Goal: Transaction & Acquisition: Purchase product/service

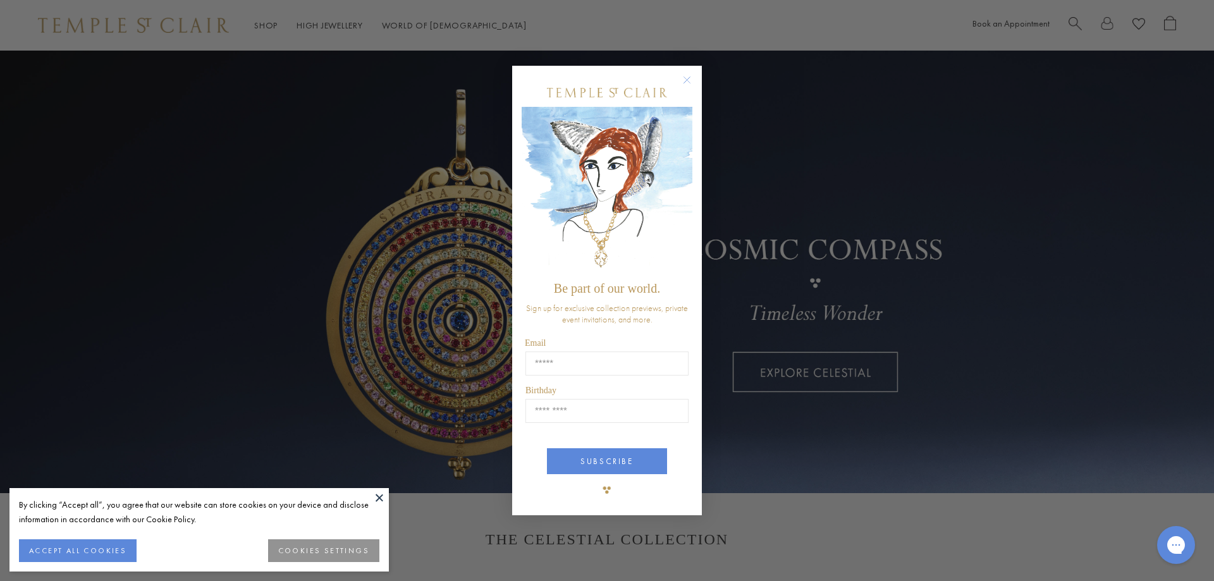
click at [687, 77] on circle "Close dialog" at bounding box center [687, 79] width 15 height 15
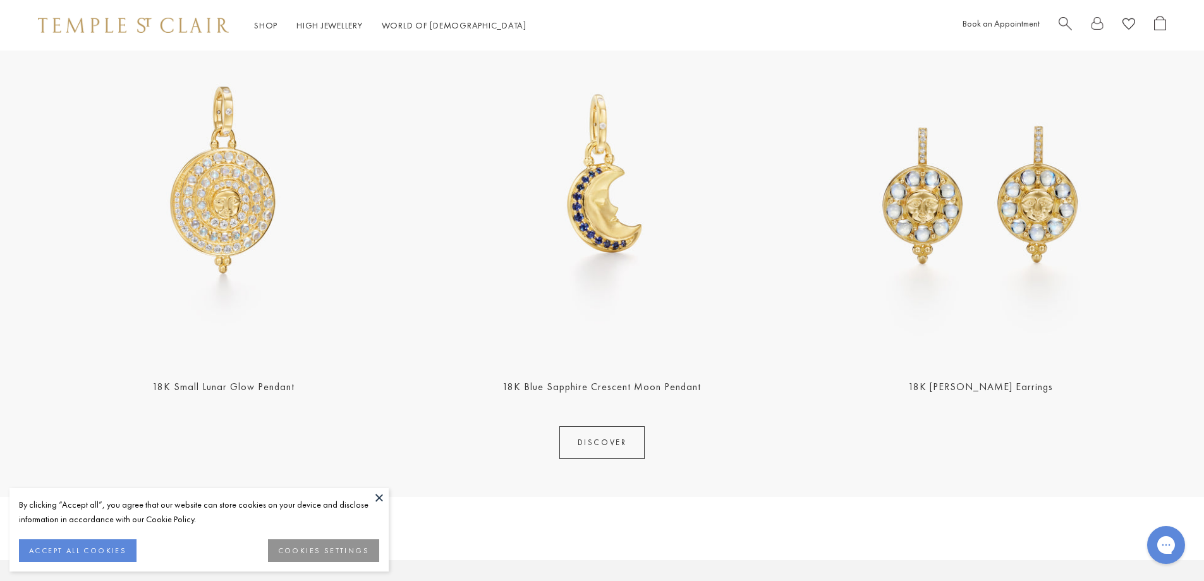
scroll to position [695, 0]
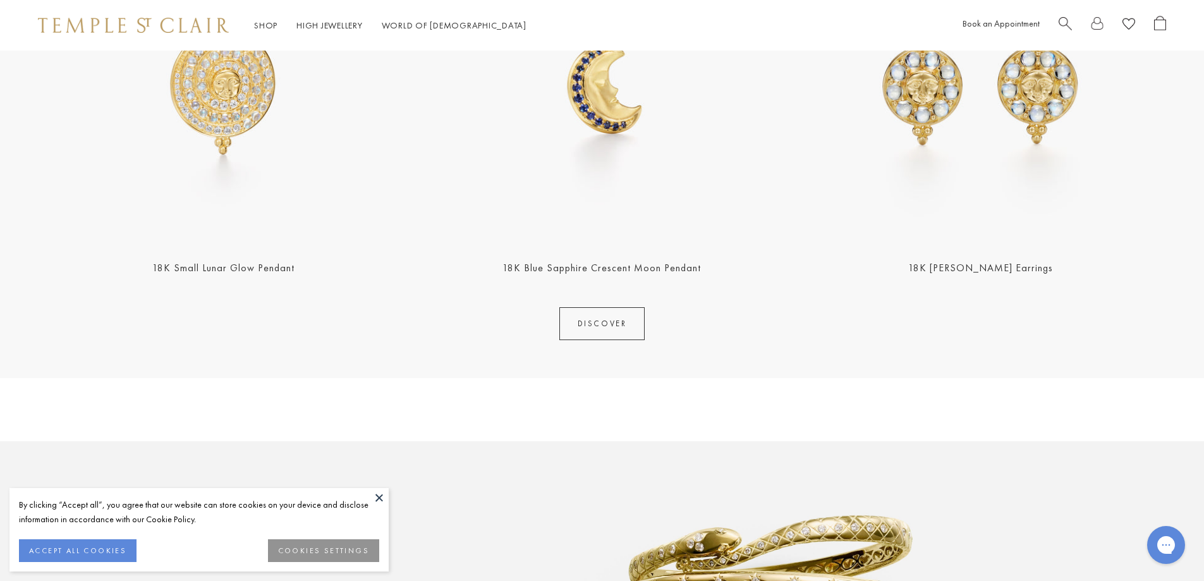
click at [384, 497] on button at bounding box center [379, 497] width 19 height 19
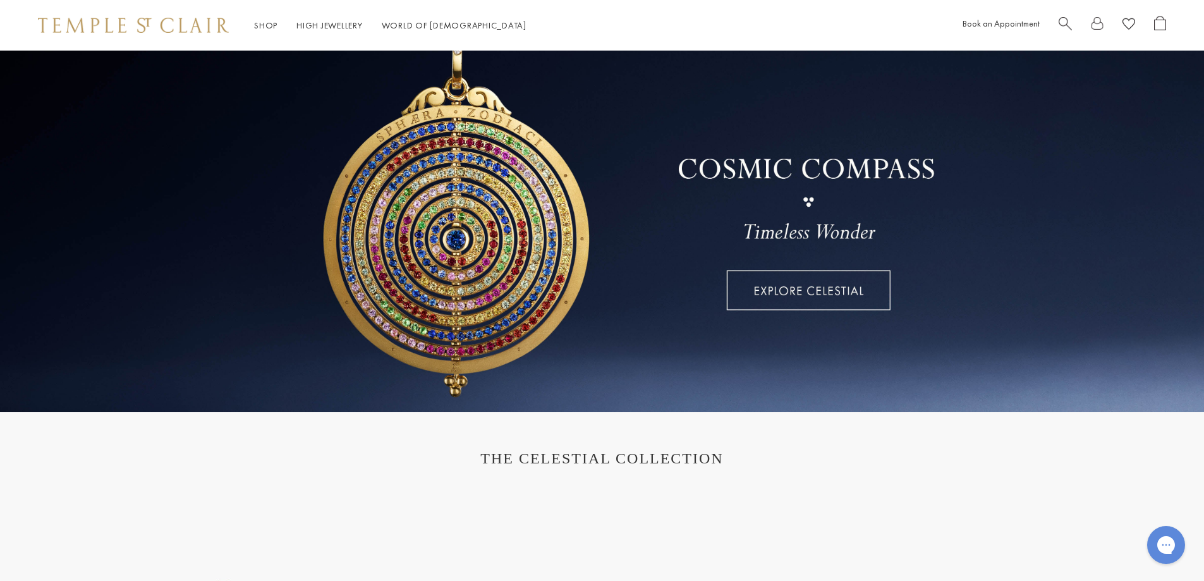
scroll to position [0, 0]
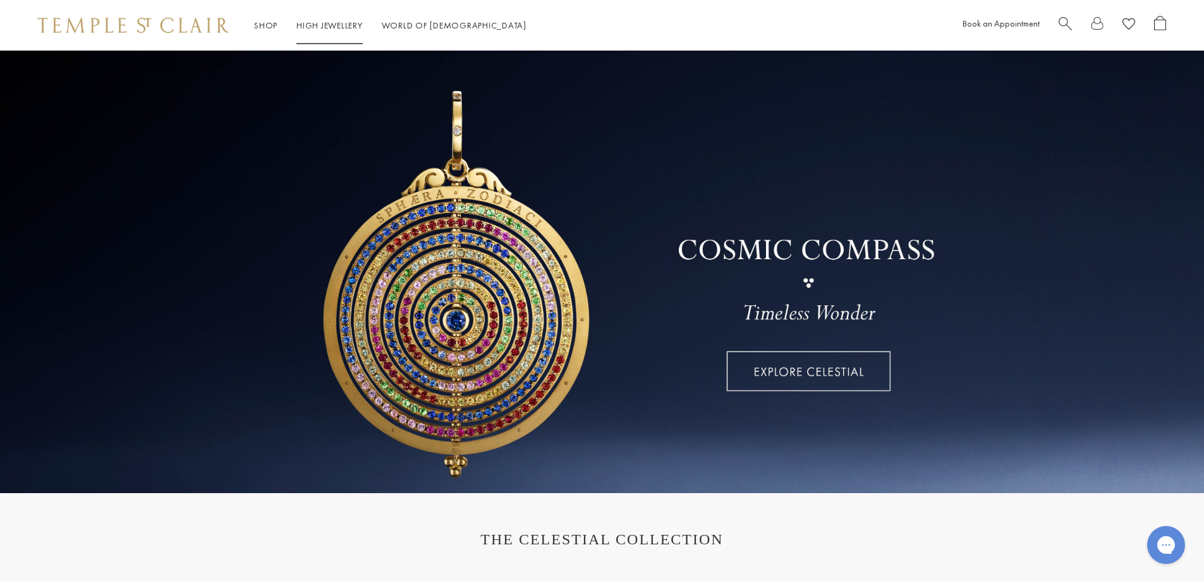
click at [339, 25] on link "High Jewellery High Jewellery" at bounding box center [329, 25] width 66 height 11
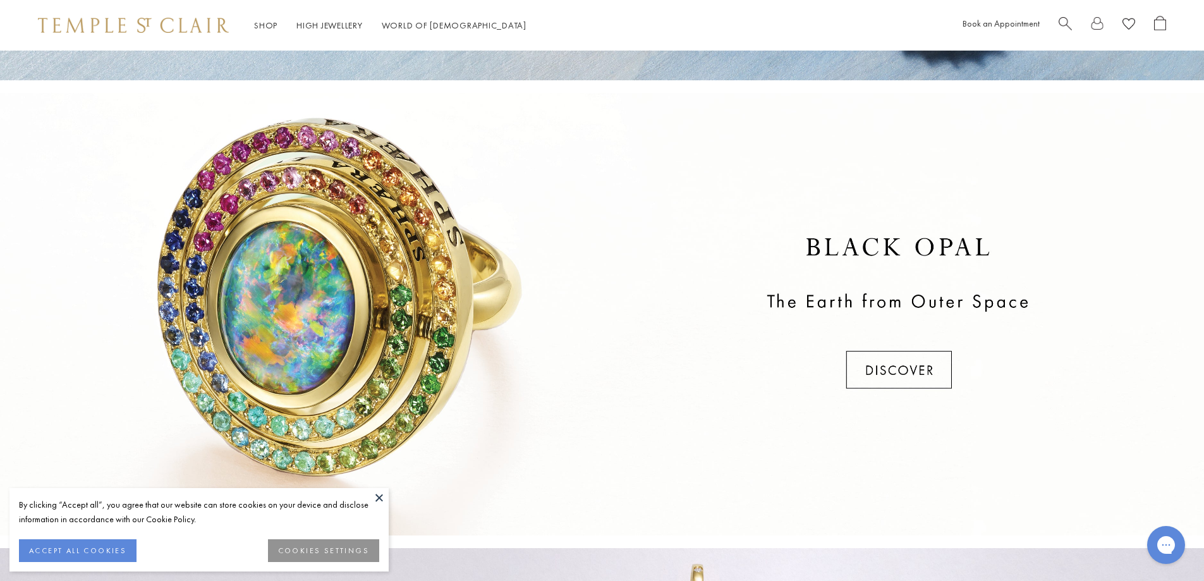
scroll to position [442, 0]
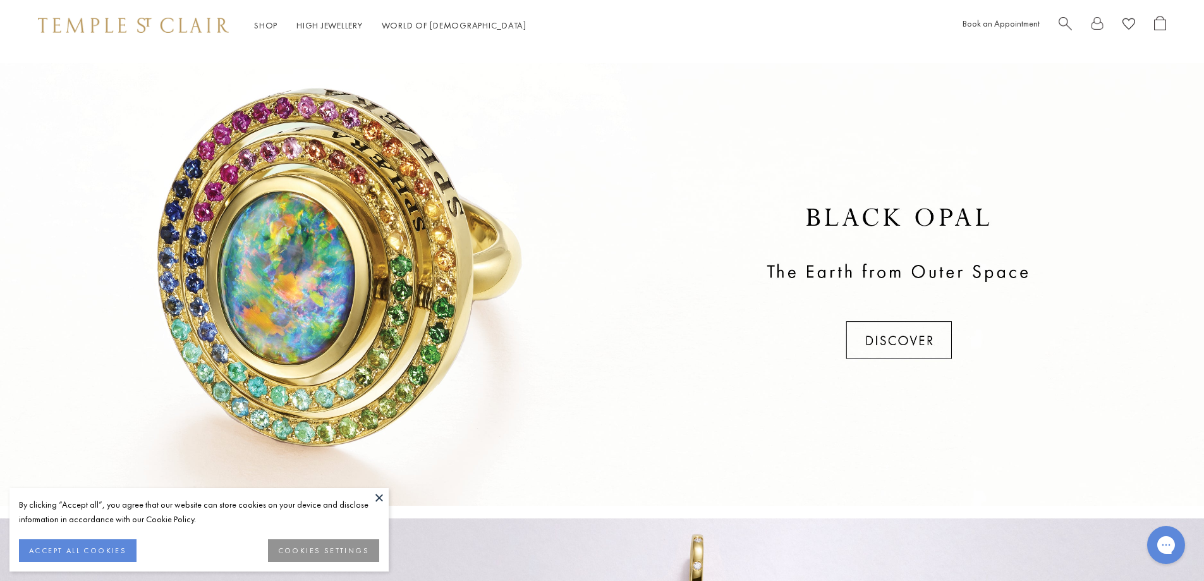
click at [379, 501] on button at bounding box center [379, 497] width 19 height 19
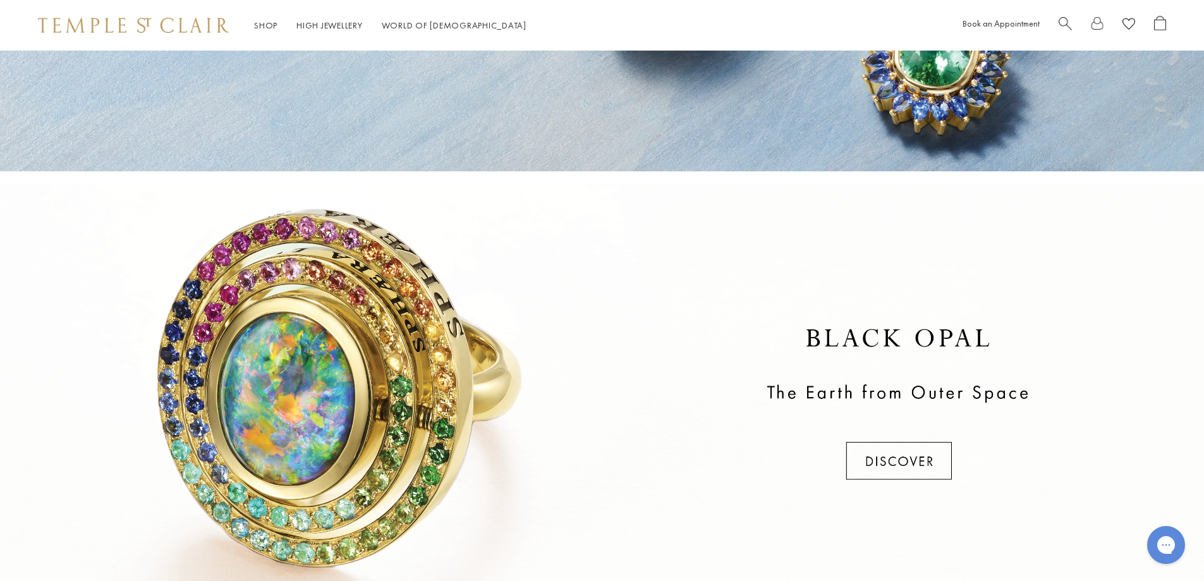
scroll to position [0, 0]
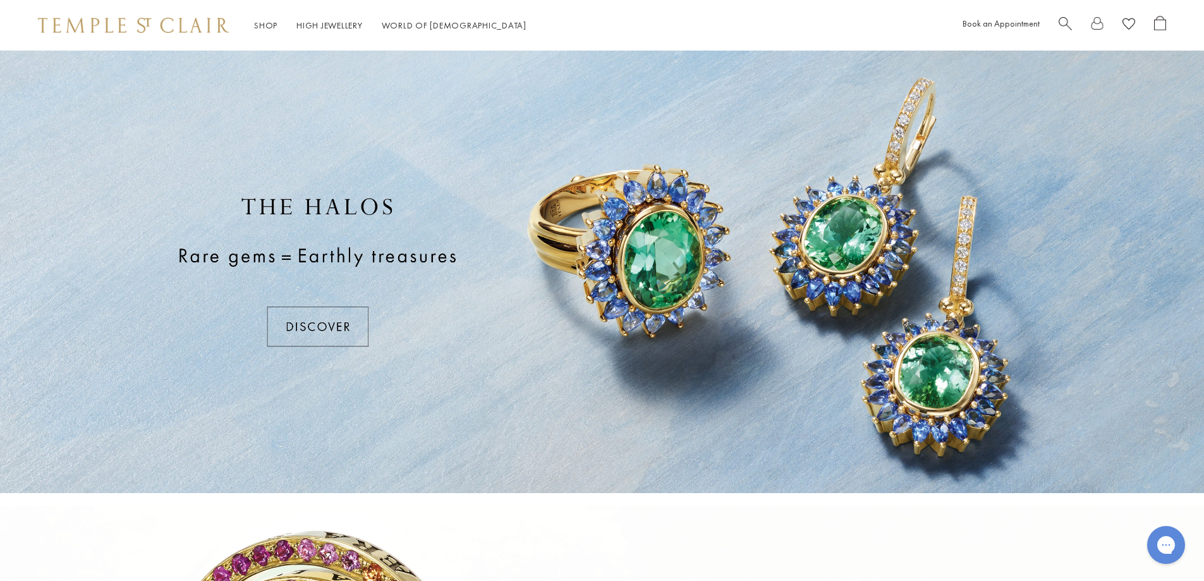
click at [339, 327] on div at bounding box center [602, 272] width 1204 height 442
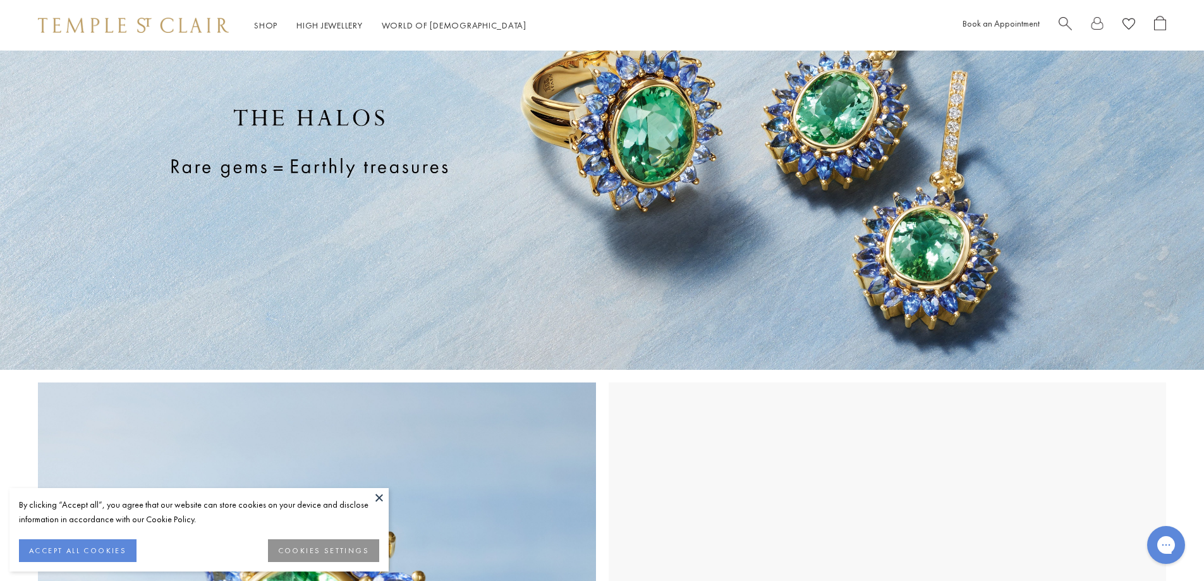
scroll to position [442, 0]
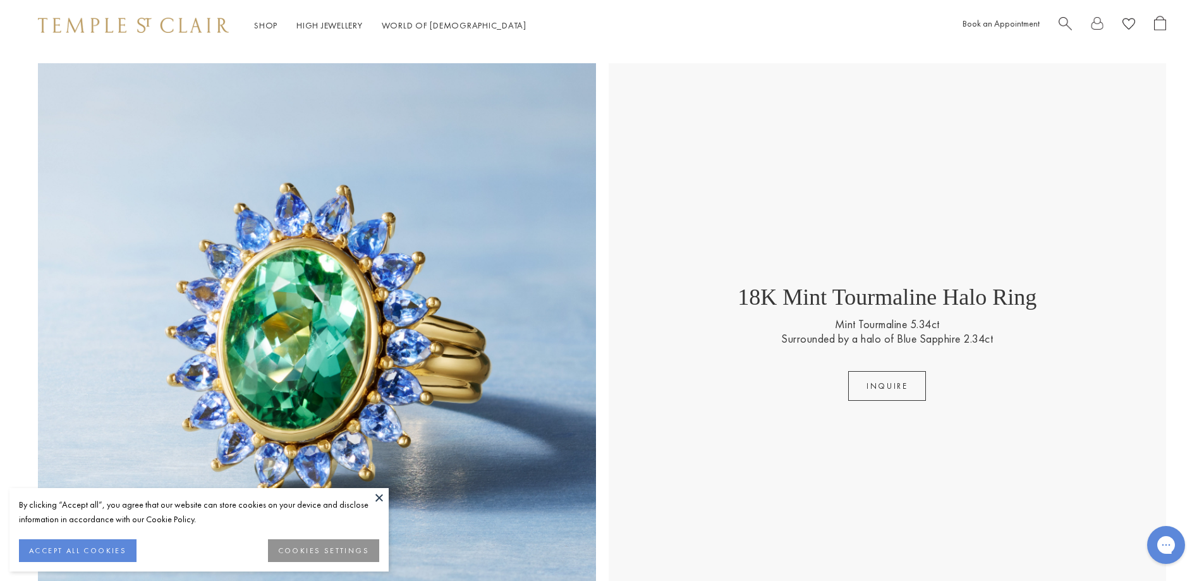
click at [379, 498] on button at bounding box center [379, 497] width 19 height 19
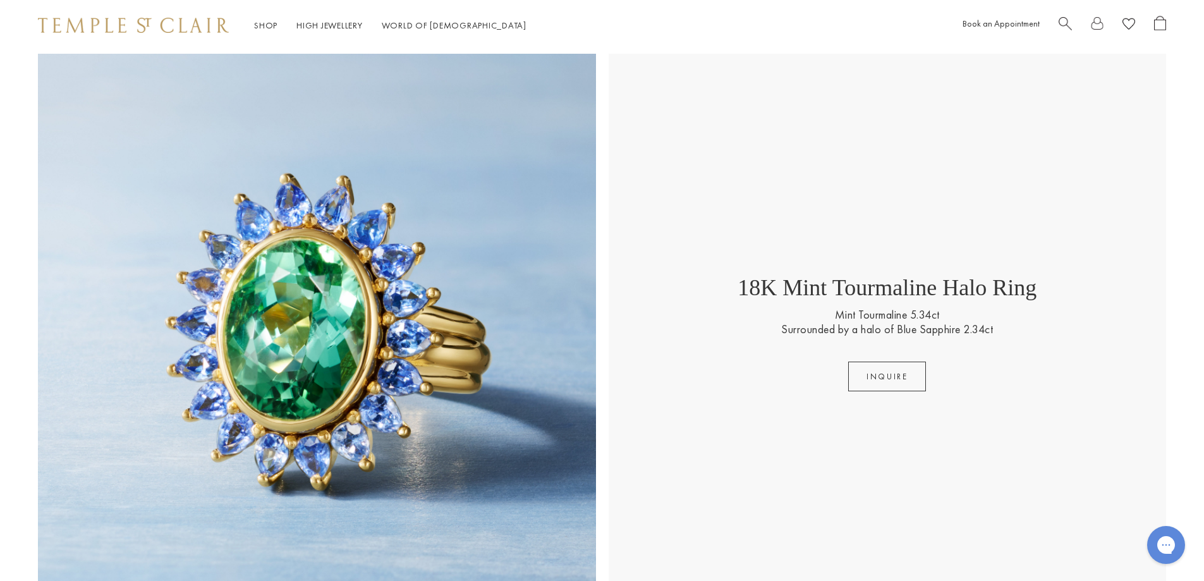
scroll to position [0, 0]
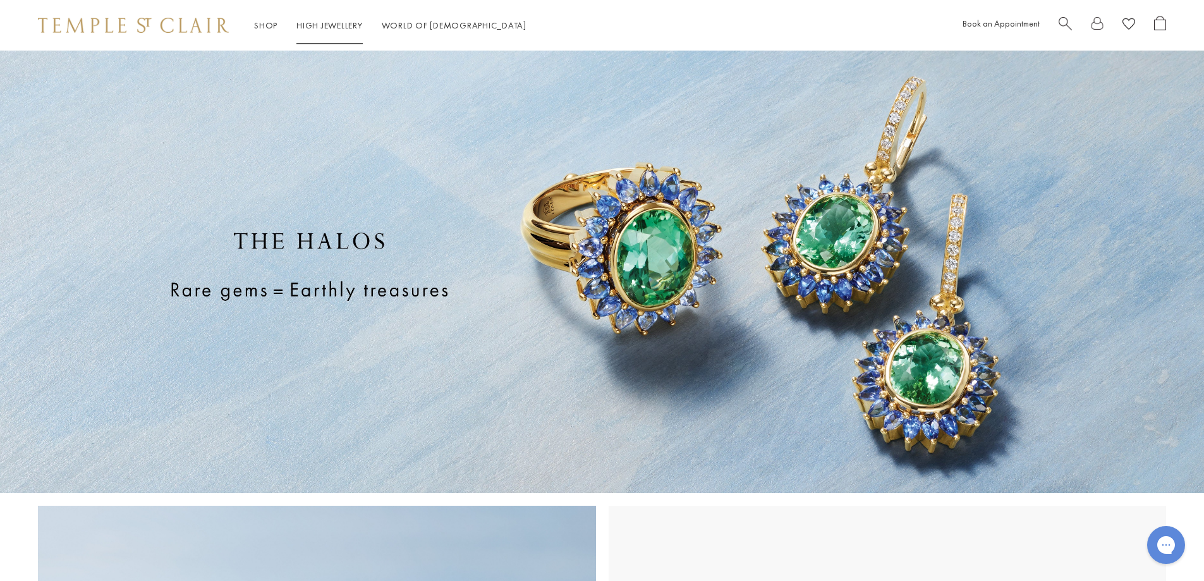
click at [334, 23] on link "High Jewellery High Jewellery" at bounding box center [329, 25] width 66 height 11
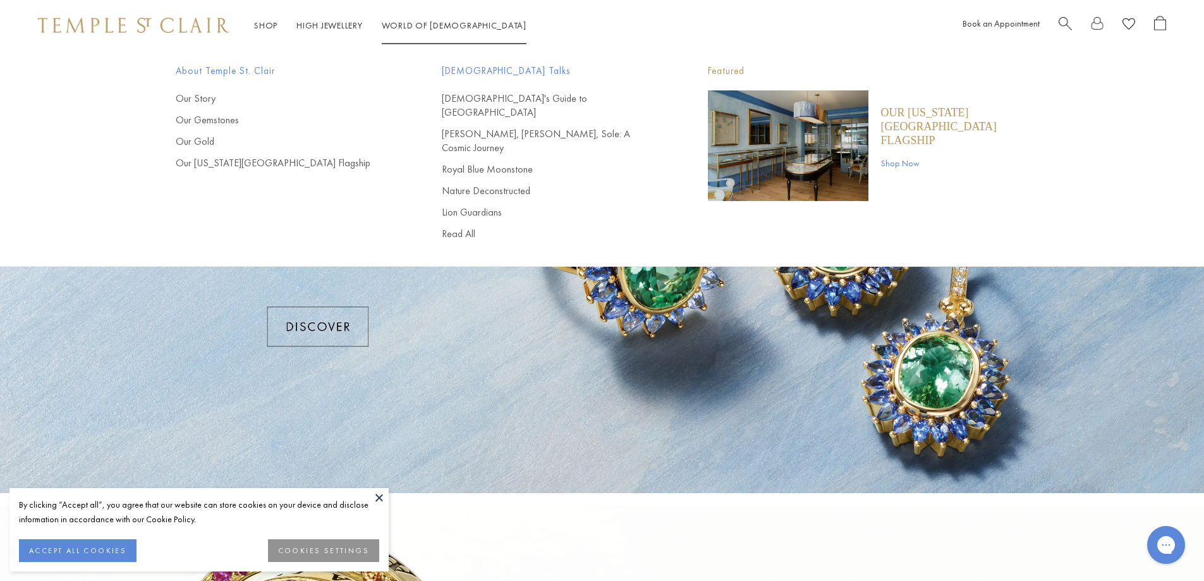
click at [415, 25] on link "World of Temple World of Temple" at bounding box center [454, 25] width 145 height 11
click at [188, 96] on link "Our Story" at bounding box center [284, 99] width 216 height 14
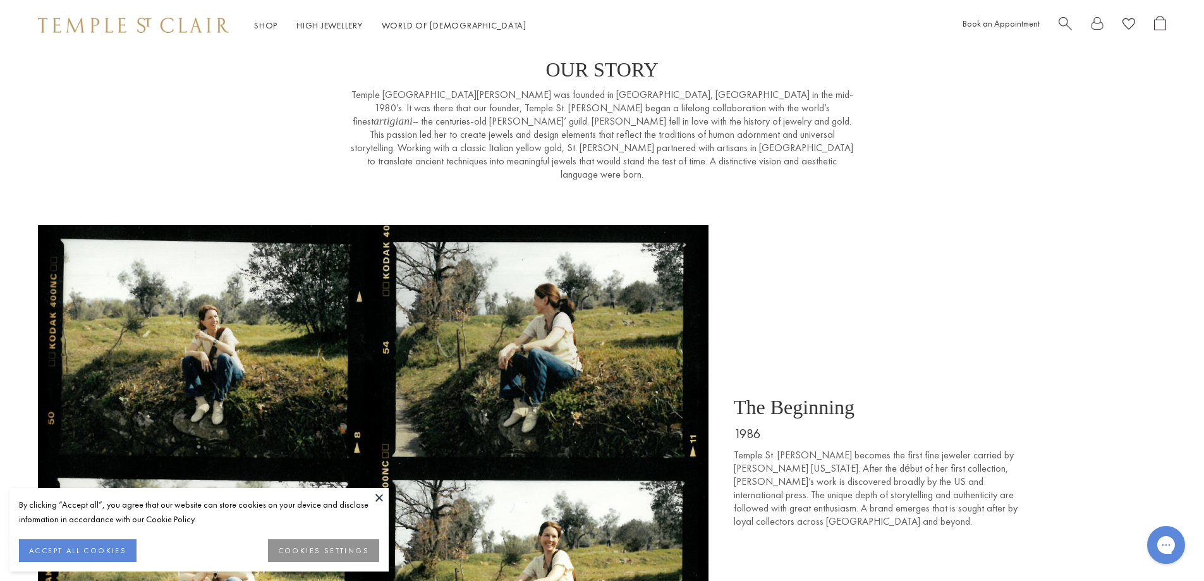
scroll to position [360, 0]
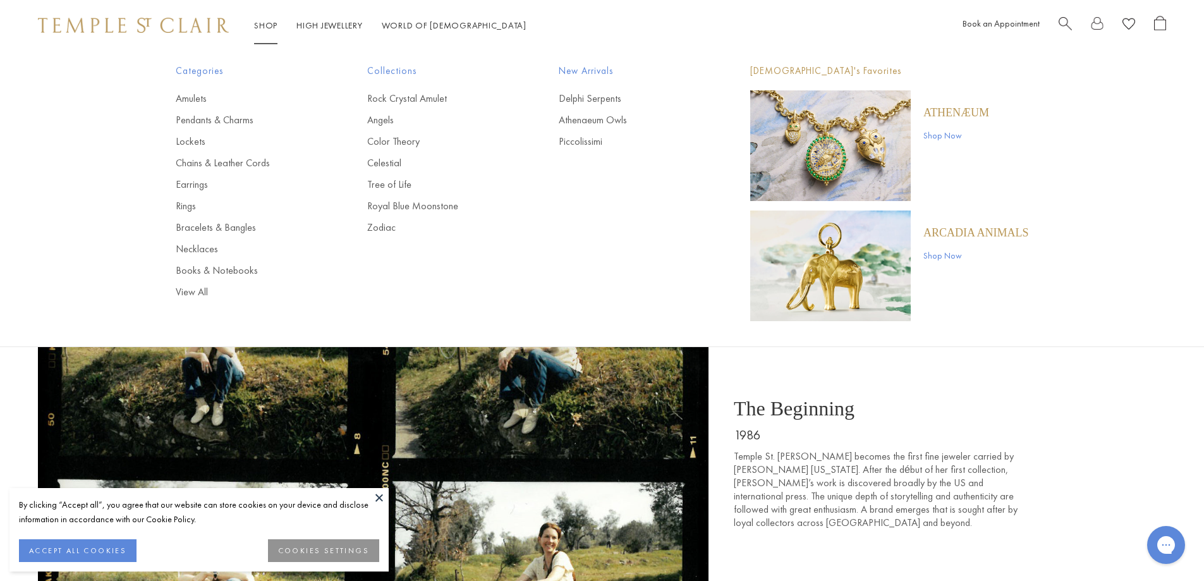
click at [274, 27] on link "Shop Shop" at bounding box center [265, 25] width 23 height 11
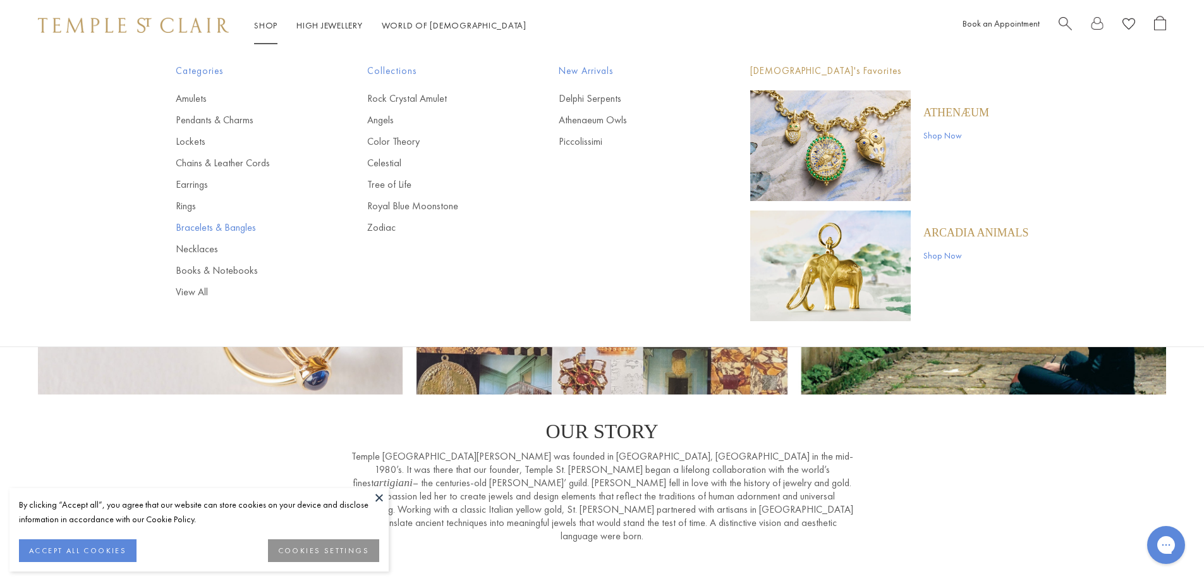
click at [232, 231] on link "Bracelets & Bangles" at bounding box center [246, 228] width 141 height 14
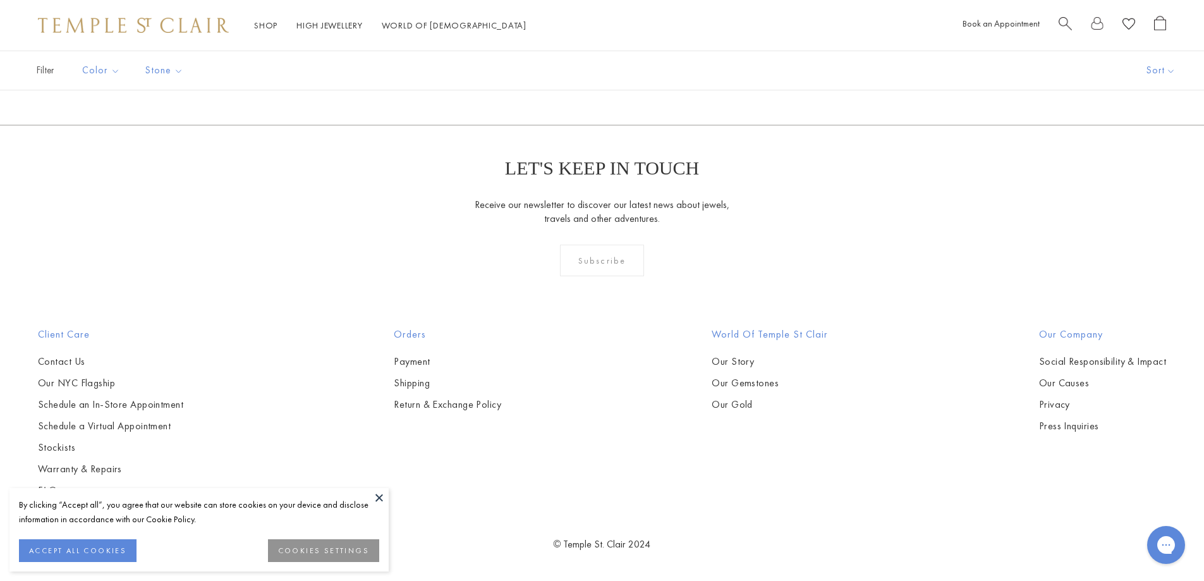
scroll to position [5500, 0]
click at [0, 0] on img at bounding box center [0, 0] width 0 height 0
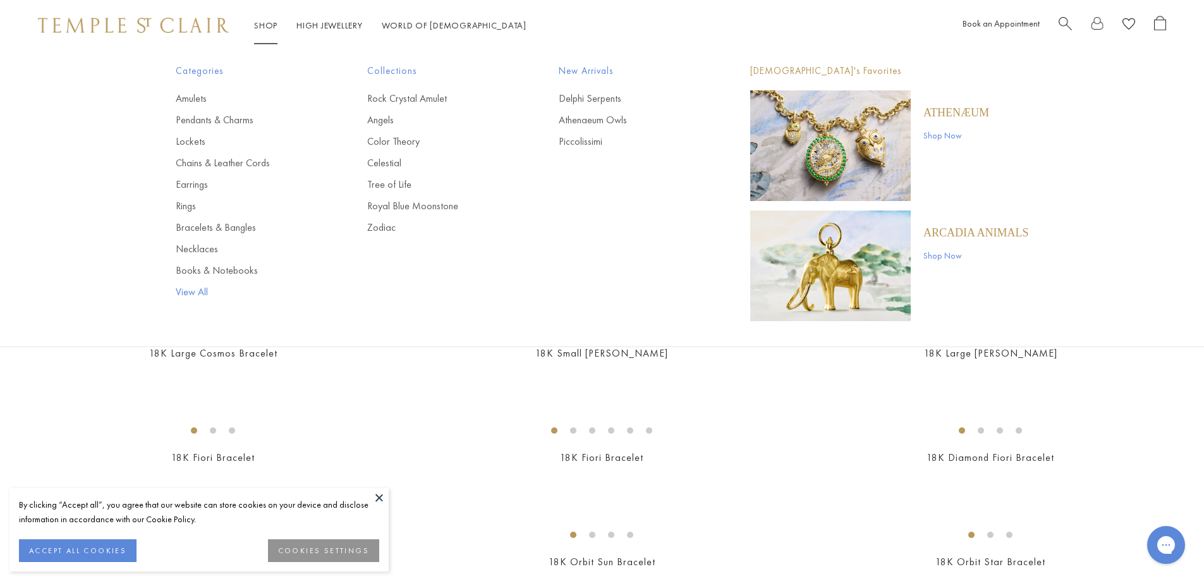
click at [204, 290] on link "View All" at bounding box center [246, 292] width 141 height 14
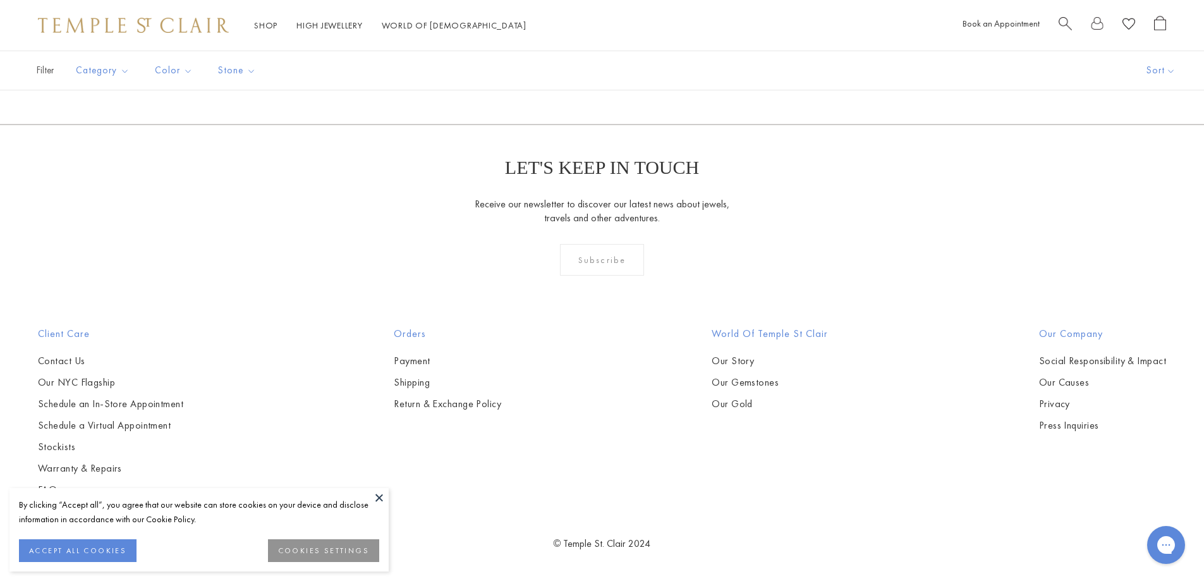
scroll to position [12243, 0]
